Goal: Task Accomplishment & Management: Manage account settings

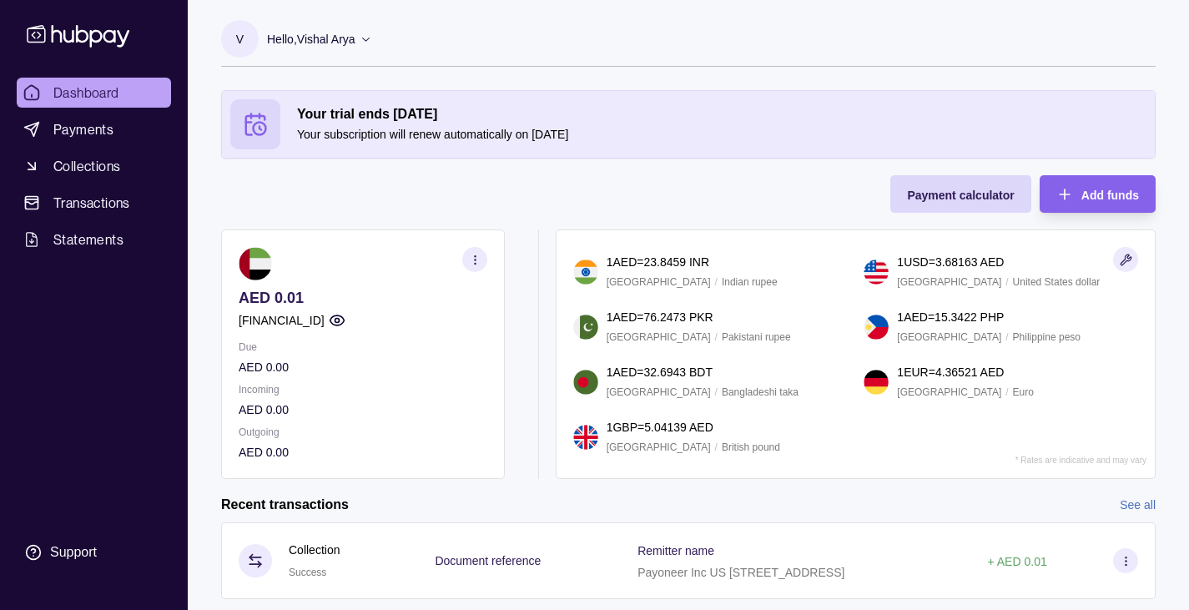
click at [73, 554] on div "Support" at bounding box center [73, 552] width 47 height 18
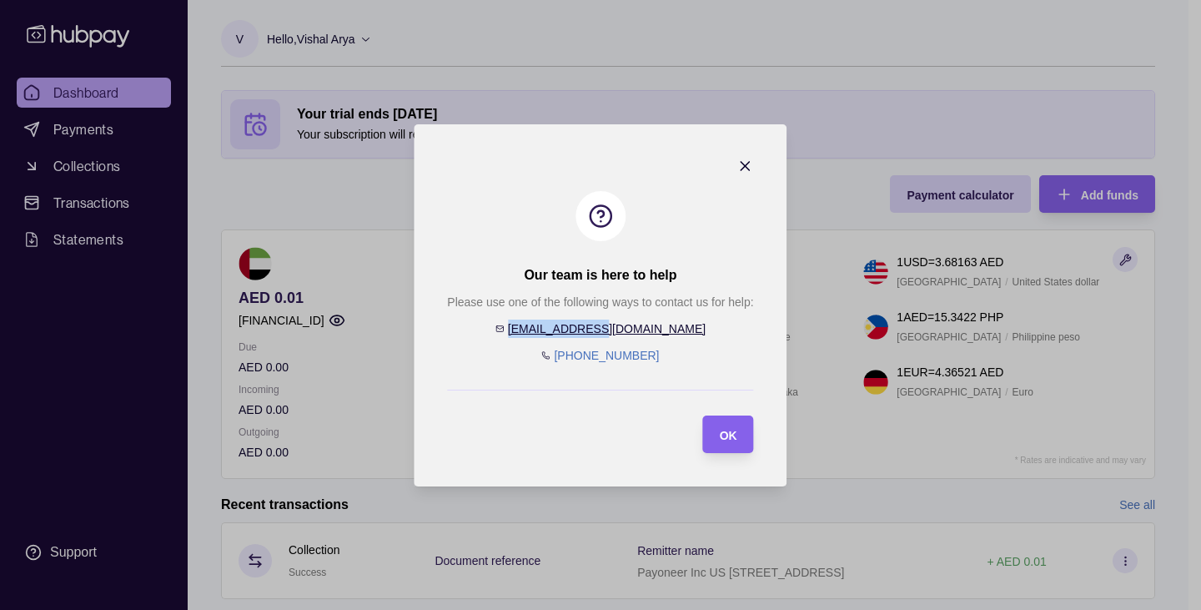
drag, startPoint x: 665, startPoint y: 326, endPoint x: 564, endPoint y: 330, distance: 101.0
click at [564, 330] on div "Please use one of the following ways to contact us for help: [EMAIL_ADDRESS][DO…" at bounding box center [600, 329] width 306 height 72
copy link "[EMAIL_ADDRESS][DOMAIN_NAME]"
click at [723, 443] on div "OK" at bounding box center [729, 434] width 18 height 20
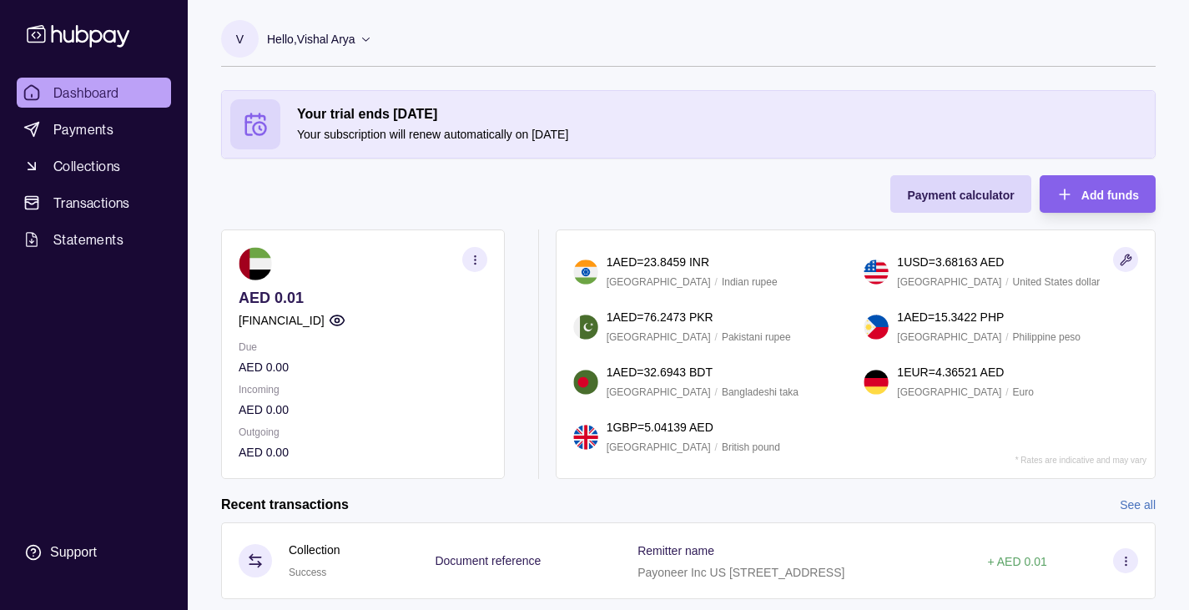
click at [370, 36] on icon at bounding box center [366, 39] width 13 height 13
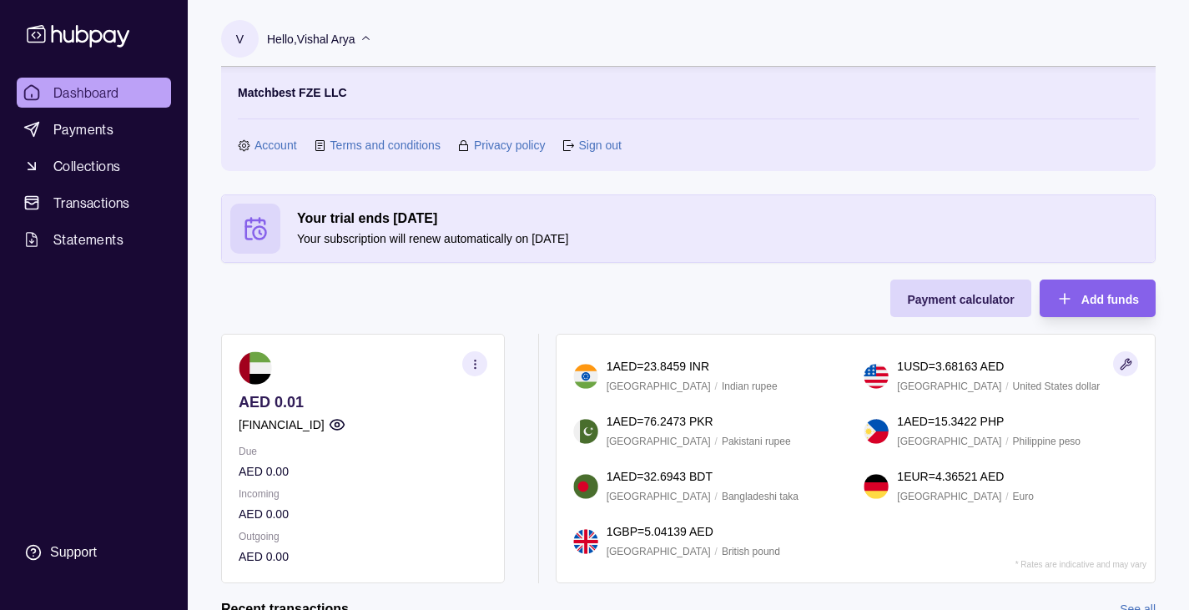
click at [265, 148] on link "Account" at bounding box center [275, 145] width 43 height 18
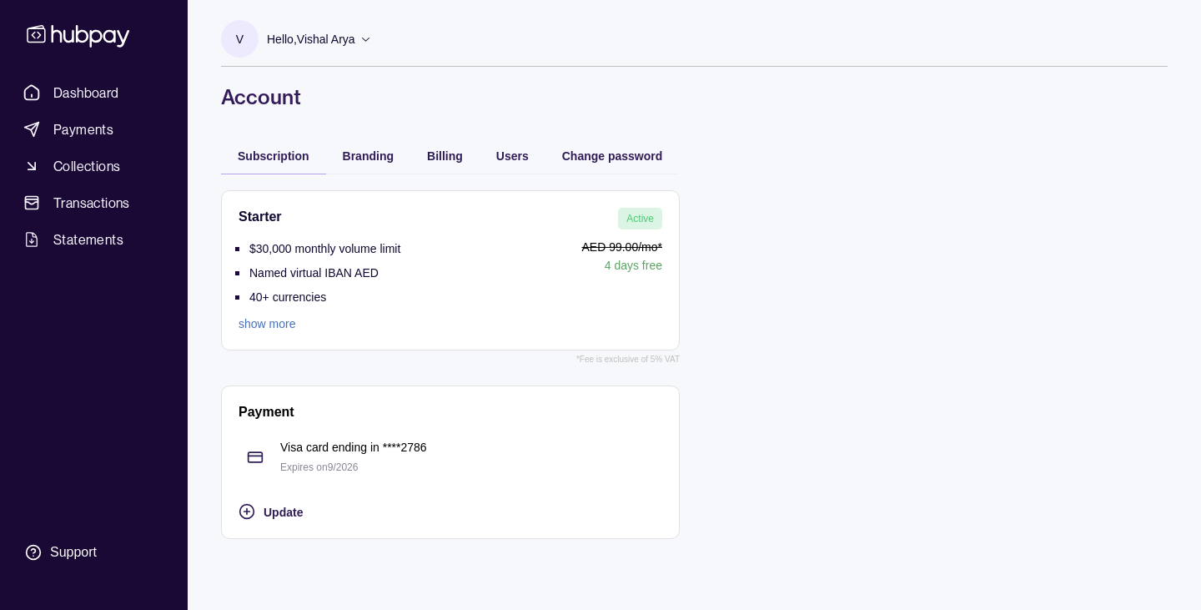
click at [272, 319] on link "show more" at bounding box center [320, 323] width 162 height 18
click at [78, 93] on span "Dashboard" at bounding box center [86, 93] width 66 height 20
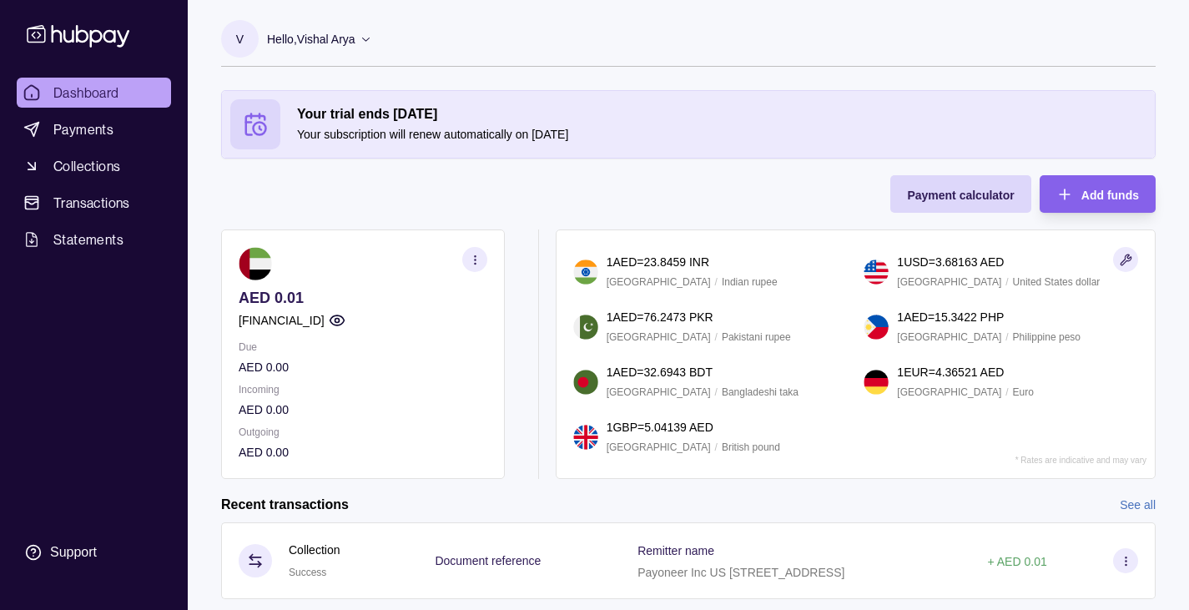
click at [114, 195] on span "Transactions" at bounding box center [91, 203] width 77 height 20
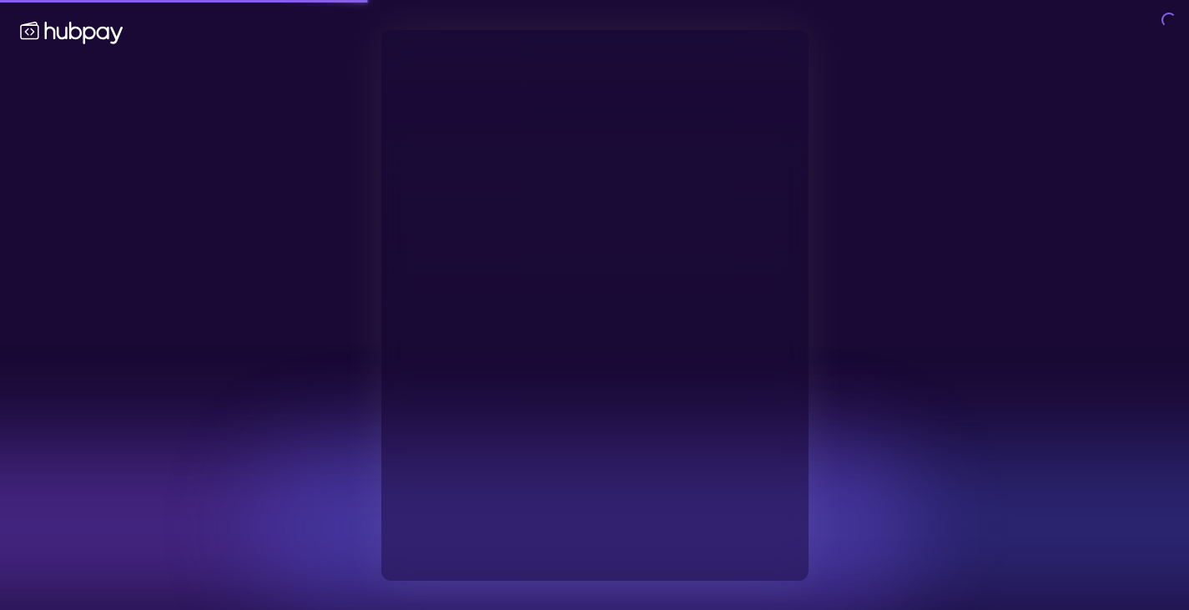
type input "**********"
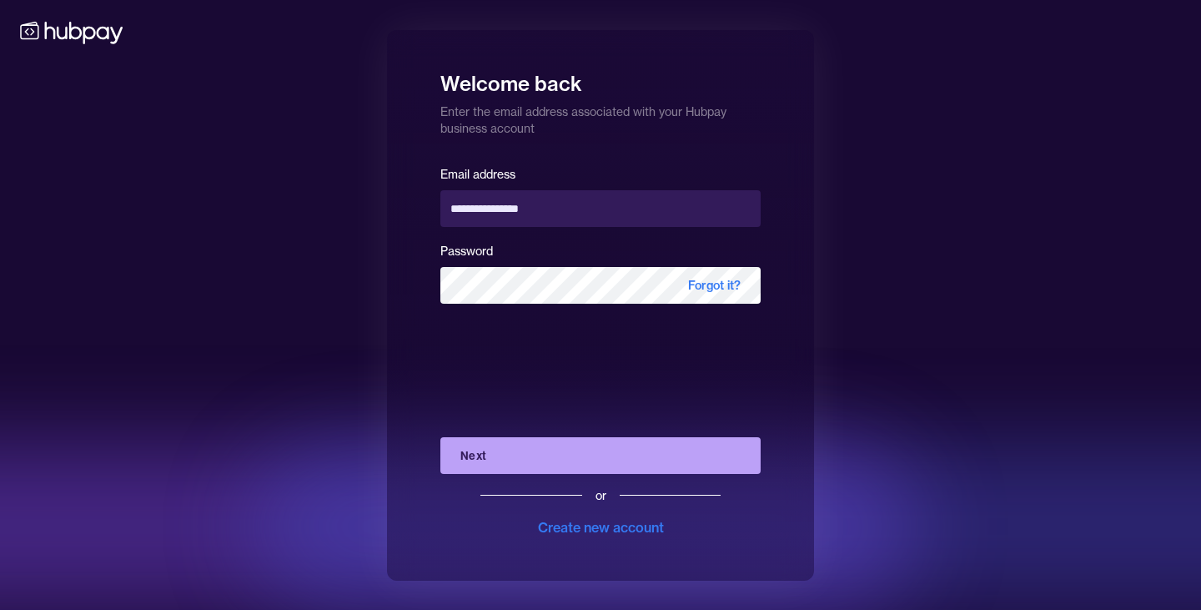
click at [722, 460] on button "Next" at bounding box center [600, 455] width 320 height 37
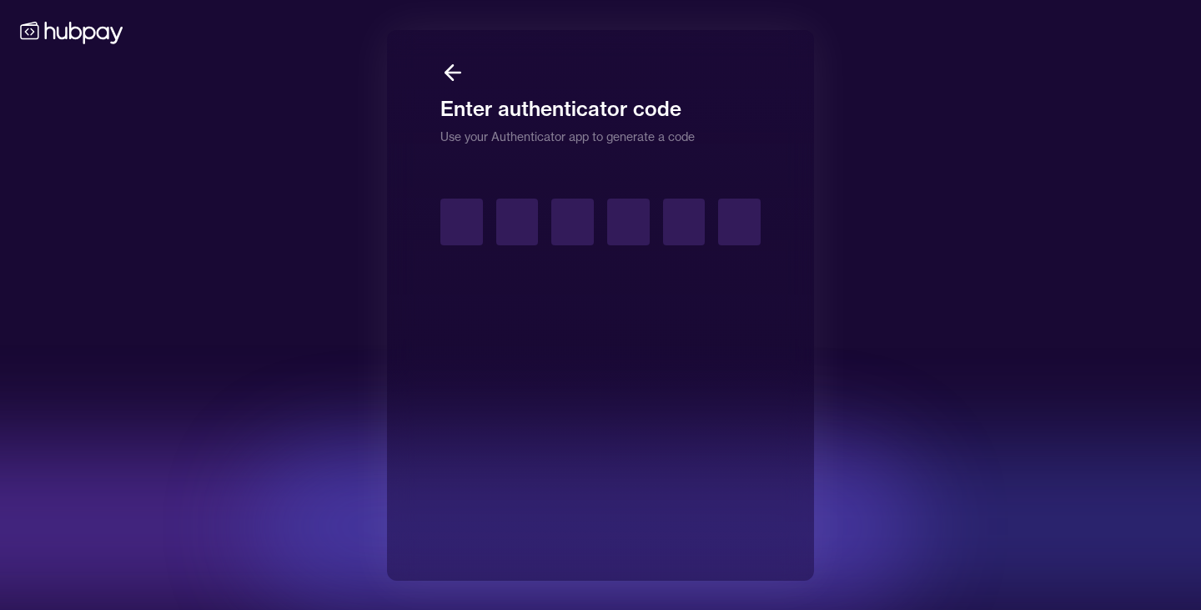
type input "*"
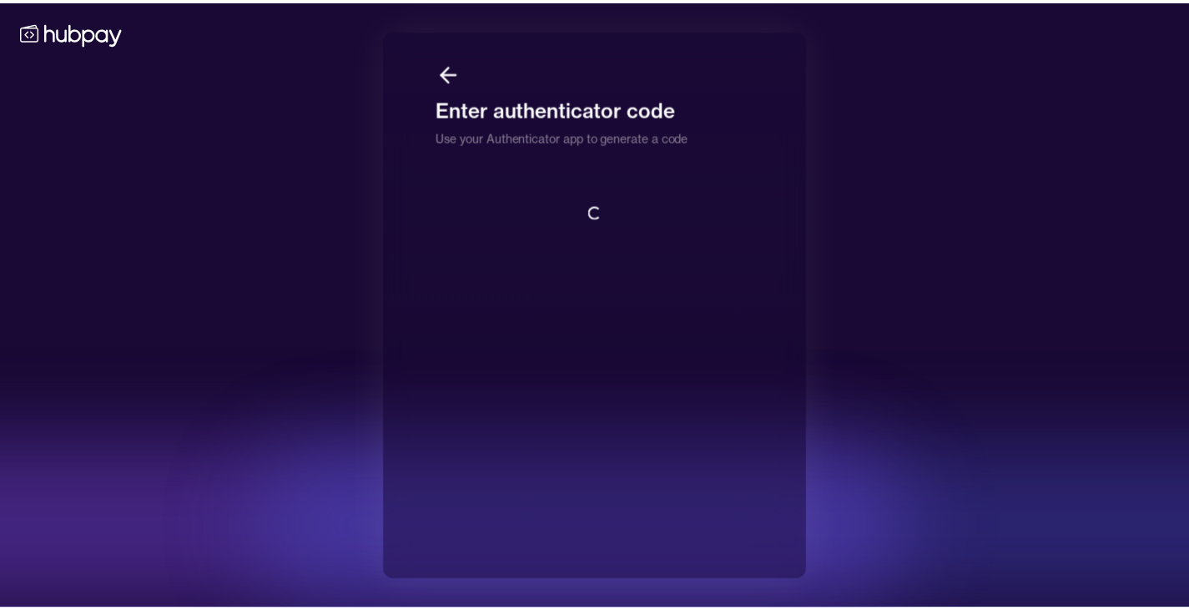
scroll to position [2, 0]
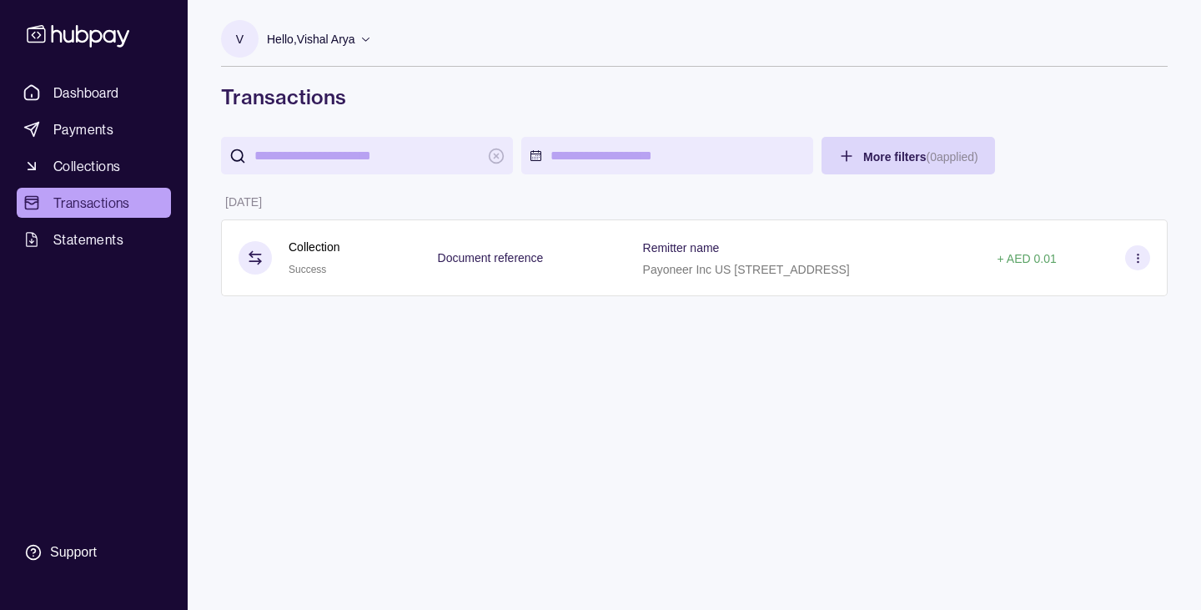
click at [1148, 259] on section at bounding box center [1137, 257] width 25 height 25
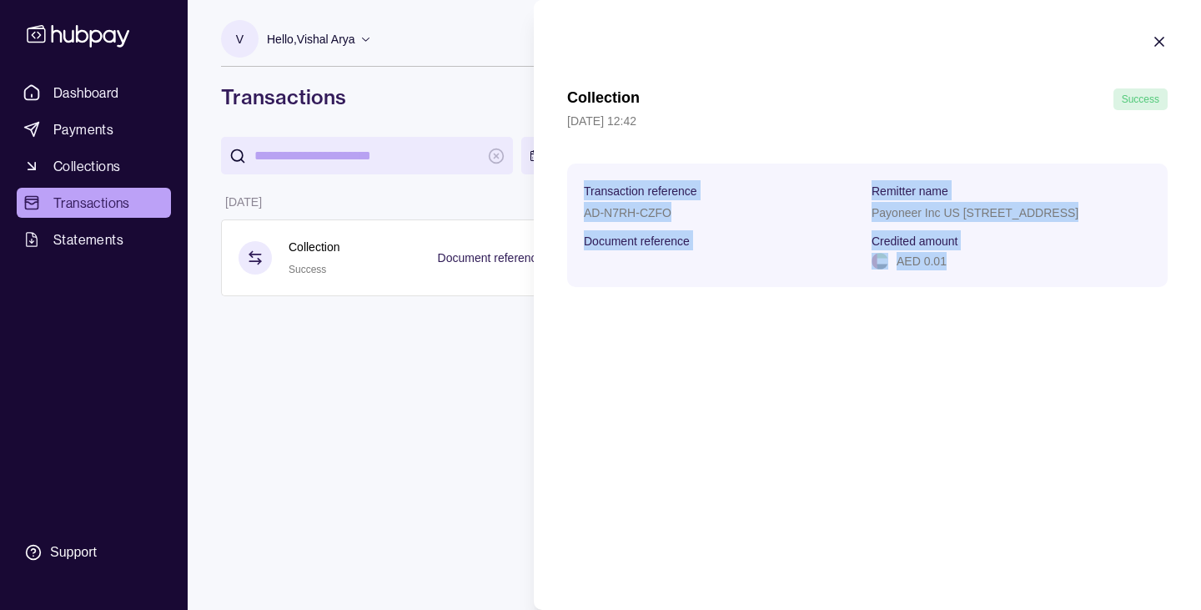
drag, startPoint x: 988, startPoint y: 262, endPoint x: 551, endPoint y: 194, distance: 442.4
click at [551, 194] on section "Collection Success [DATE] 12:42 Transaction reference AD-N7RH-CZFO Remitter nam…" at bounding box center [867, 160] width 667 height 320
click at [1154, 38] on icon "button" at bounding box center [1159, 41] width 17 height 17
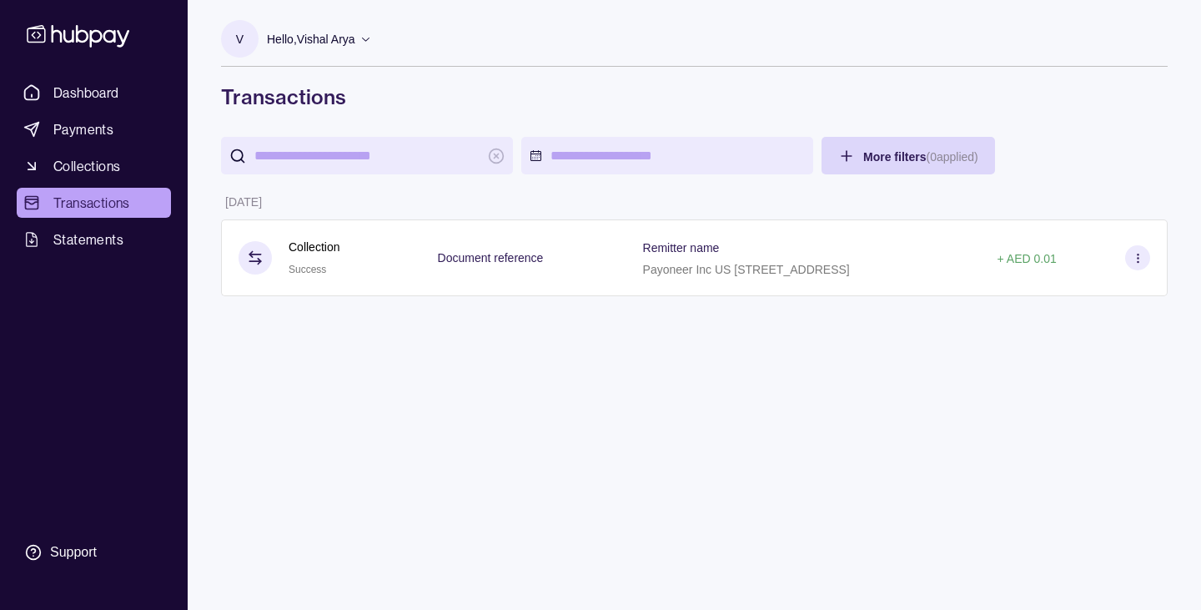
click at [481, 412] on div "V Hello, Vishal Arya Matchbest FZE LLC Account Terms and conditions Privacy pol…" at bounding box center [695, 305] width 1014 height 610
click at [90, 91] on span "Dashboard" at bounding box center [86, 93] width 66 height 20
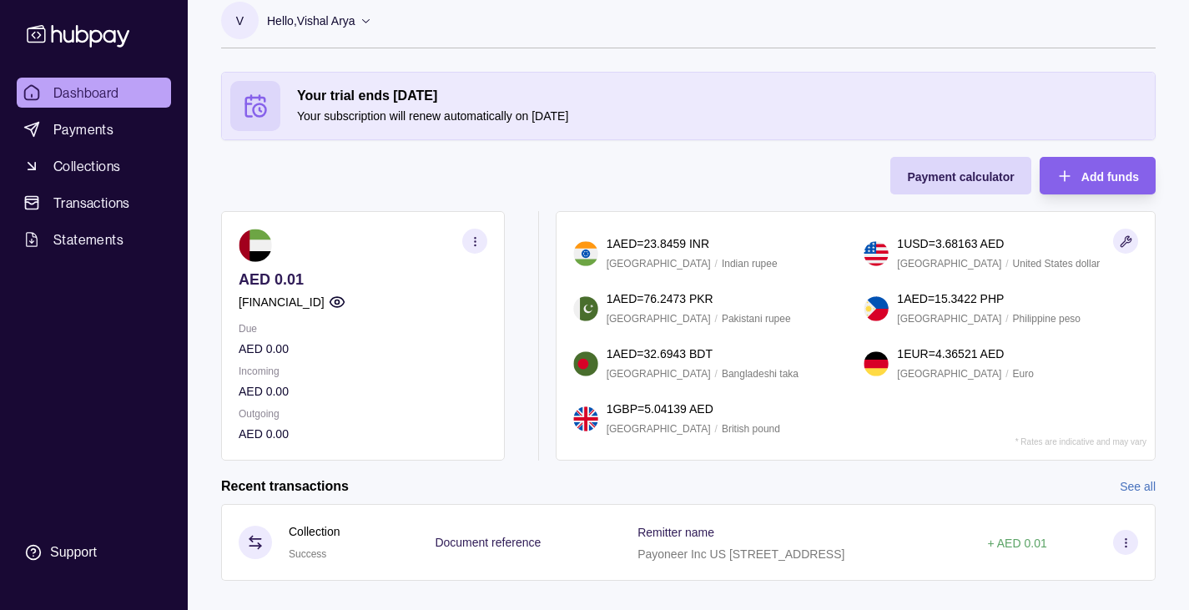
scroll to position [43, 0]
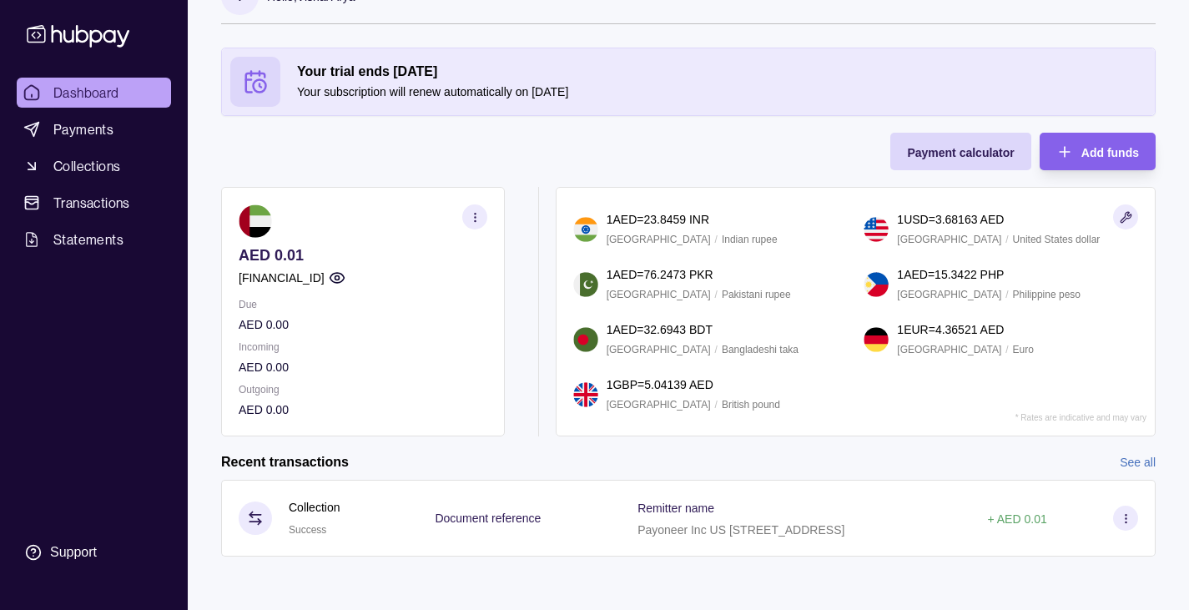
click at [863, 517] on div "Remitter name Payoneer Inc US [STREET_ADDRESS]" at bounding box center [795, 518] width 316 height 42
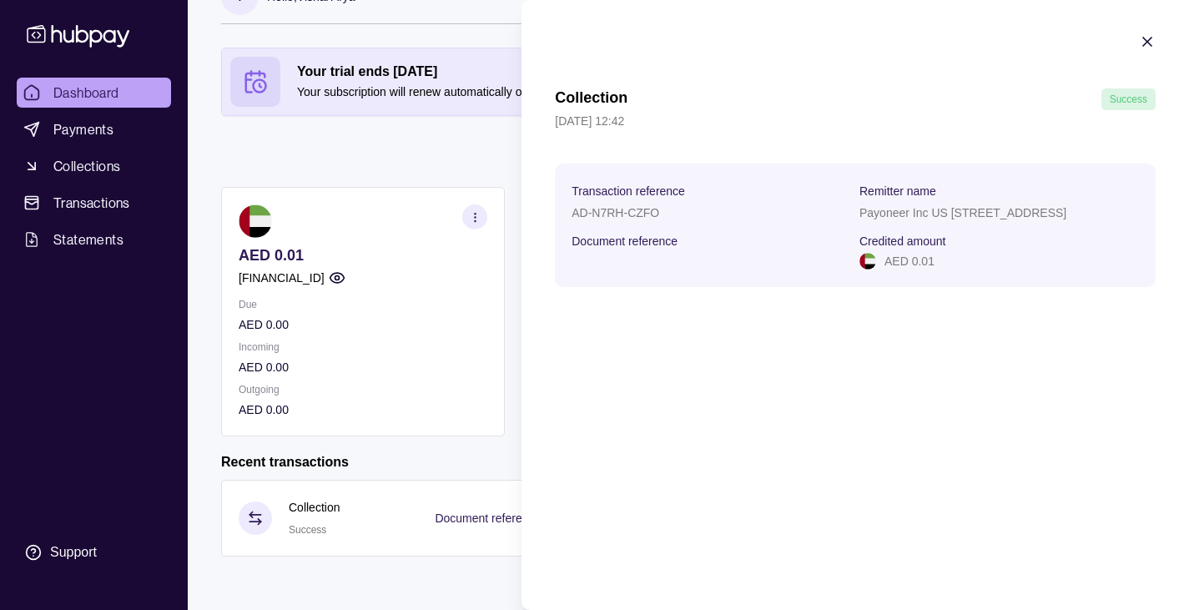
click at [1149, 41] on icon "button" at bounding box center [1147, 41] width 17 height 17
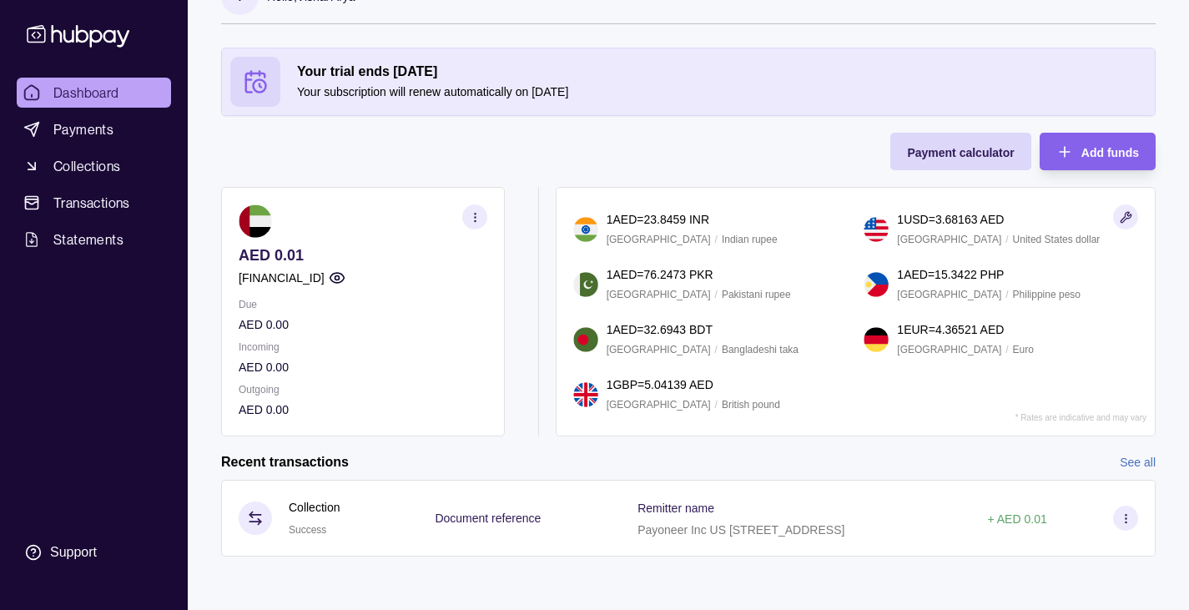
click at [95, 142] on link "Payments" at bounding box center [94, 129] width 154 height 30
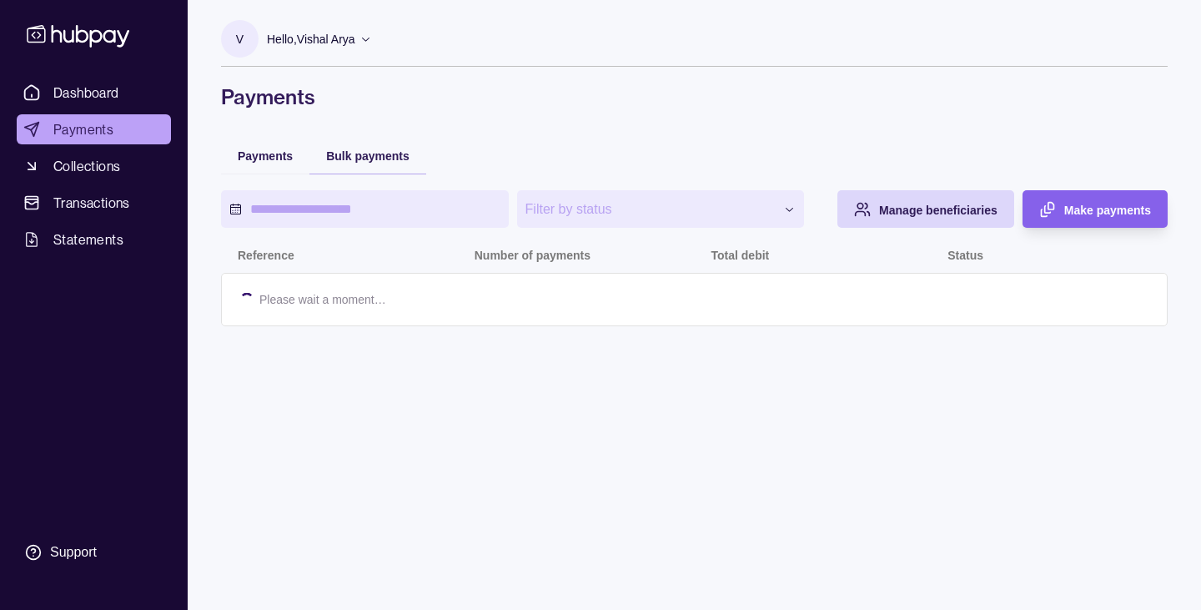
click at [368, 158] on span "Bulk payments" at bounding box center [367, 155] width 83 height 13
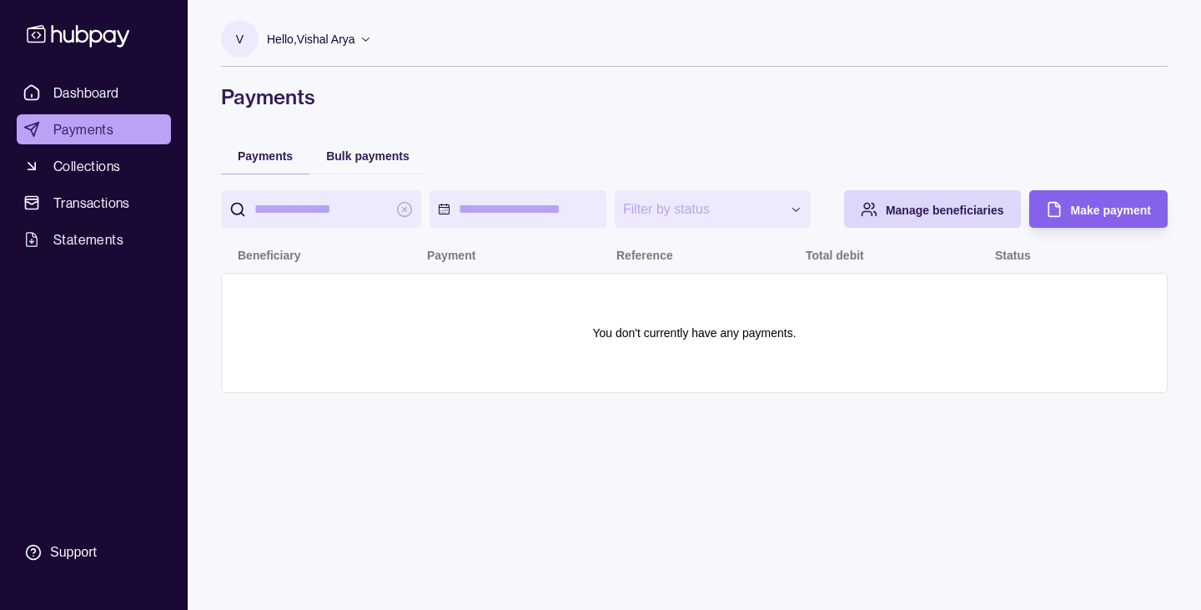
click at [264, 150] on span "Payments" at bounding box center [265, 155] width 55 height 13
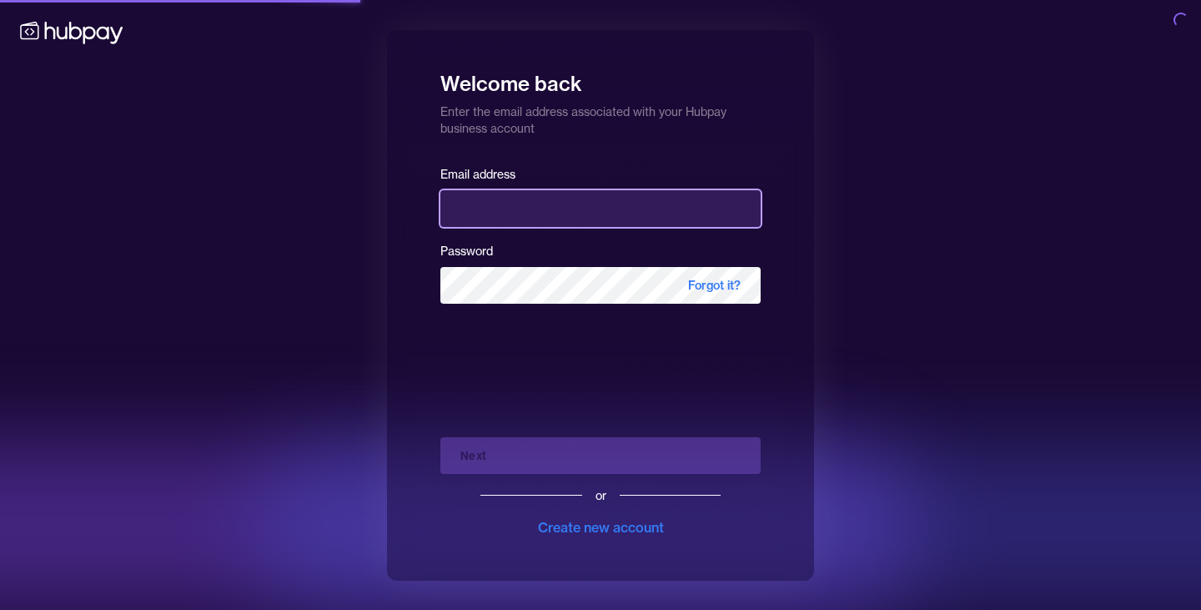
type input "**********"
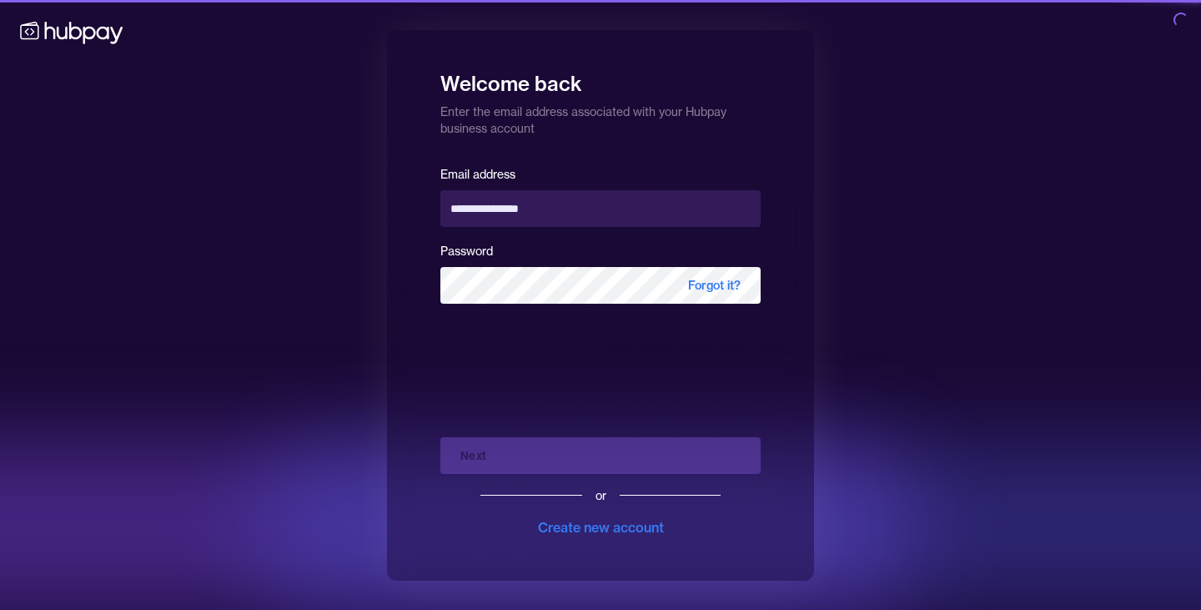
click at [683, 455] on div "Next or Create new account" at bounding box center [600, 480] width 320 height 113
